Goal: Obtain resource: Obtain resource

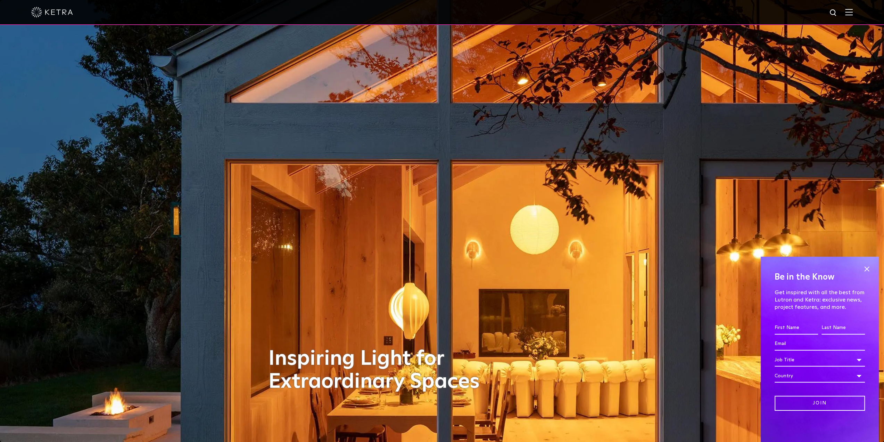
click at [853, 9] on img at bounding box center [849, 12] width 8 height 7
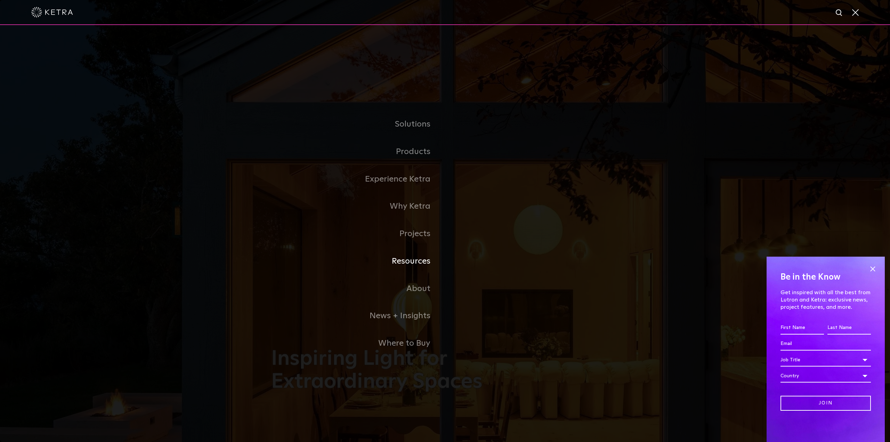
click at [417, 262] on link "Resources" at bounding box center [358, 260] width 174 height 27
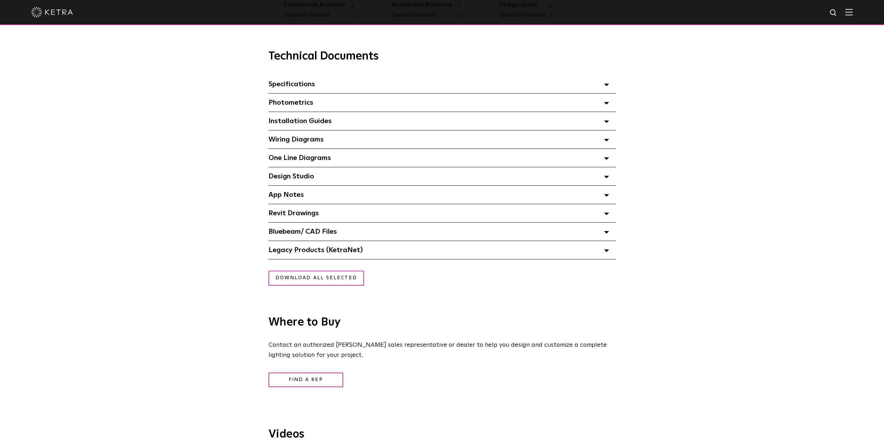
scroll to position [486, 0]
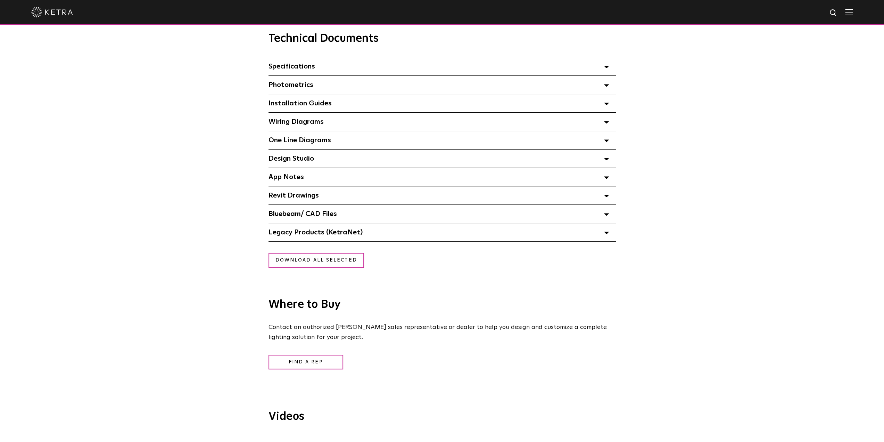
click at [308, 157] on span "Design Studio Select checkboxes to use the bulk download option below" at bounding box center [292, 158] width 46 height 7
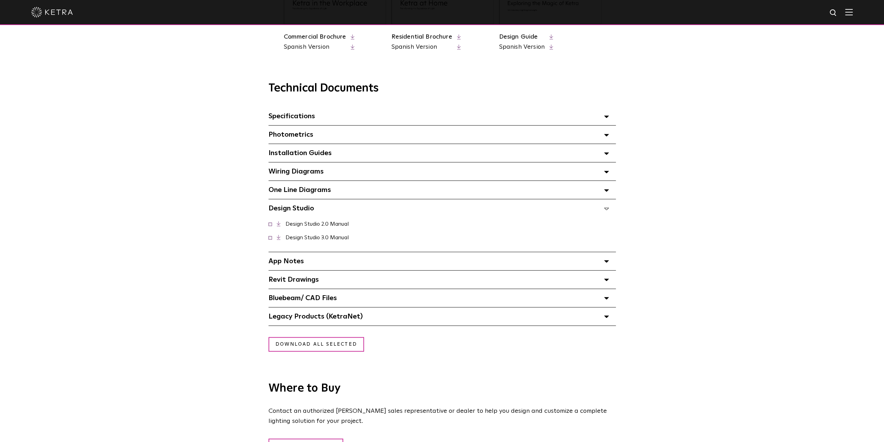
scroll to position [452, 0]
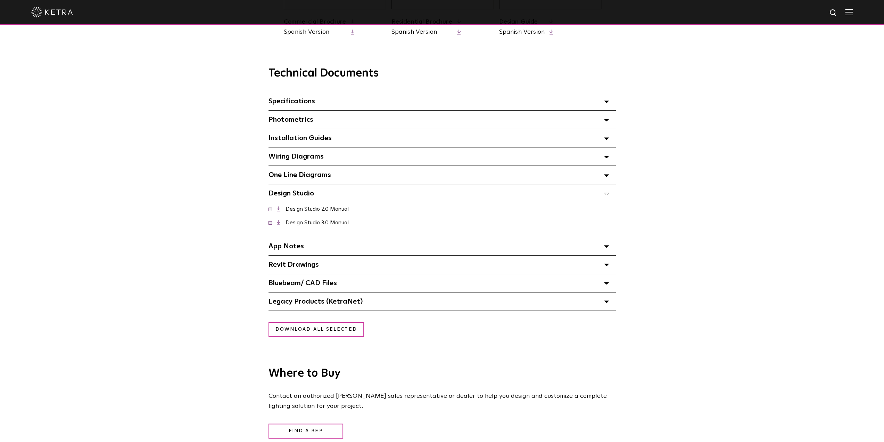
click at [352, 305] on span "Legacy Products (KetraNet) Select checkboxes to use the bulk download option be…" at bounding box center [316, 301] width 94 height 7
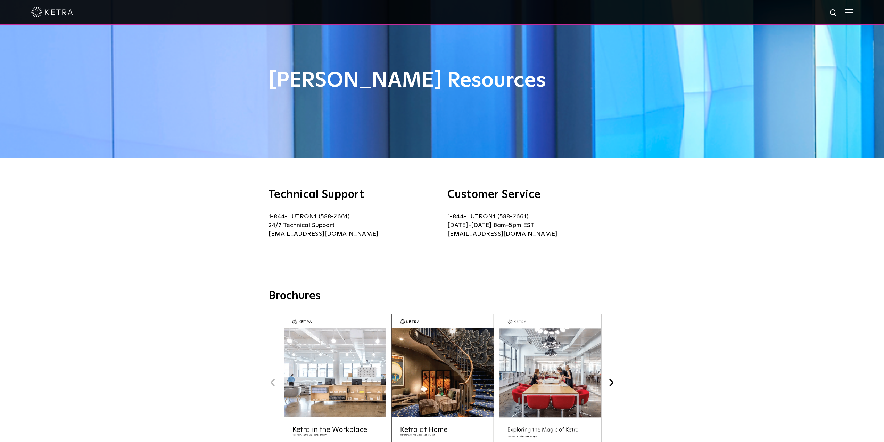
scroll to position [0, 0]
